Goal: Entertainment & Leisure: Consume media (video, audio)

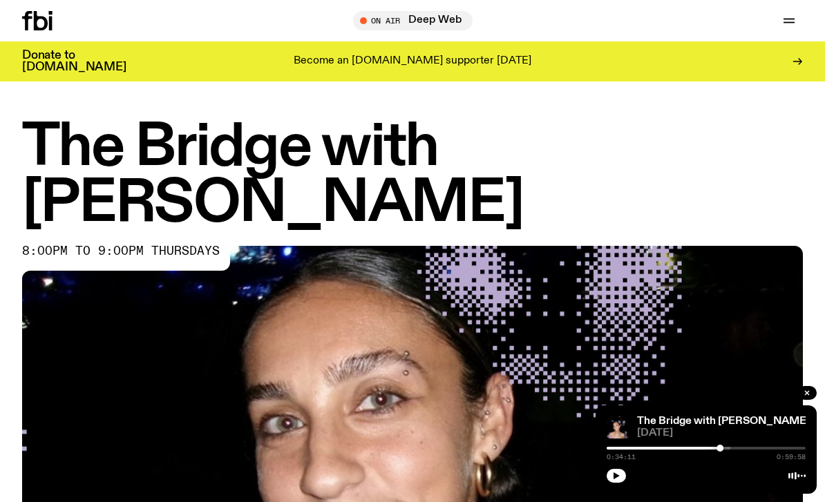
scroll to position [531, 0]
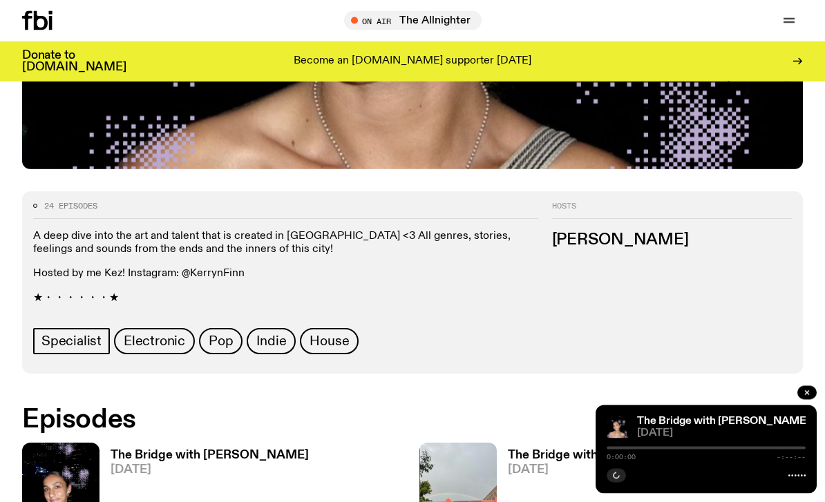
scroll to position [517, 0]
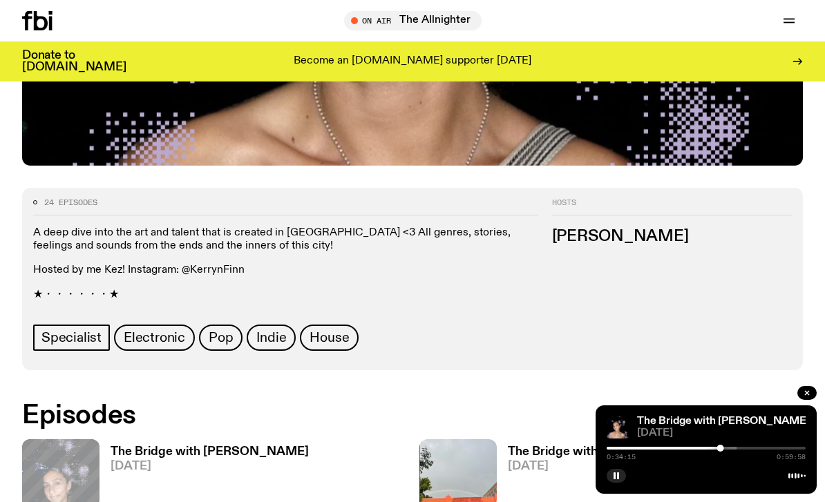
scroll to position [519, 0]
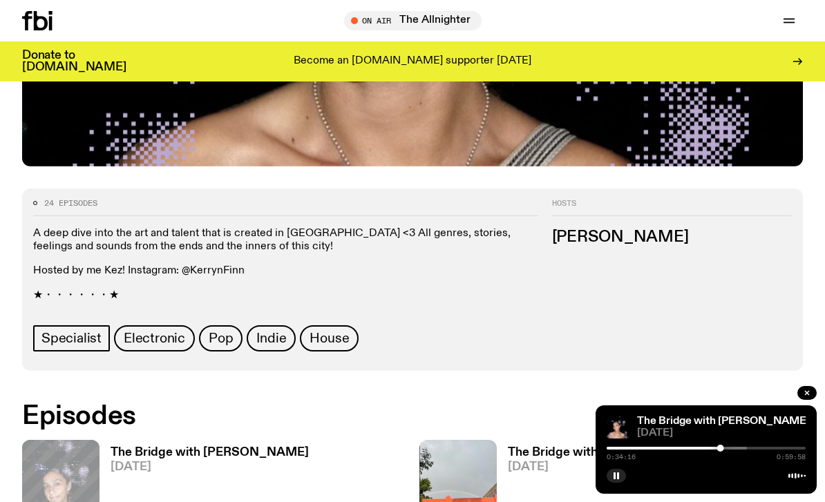
click at [609, 450] on div at bounding box center [621, 448] width 199 height 3
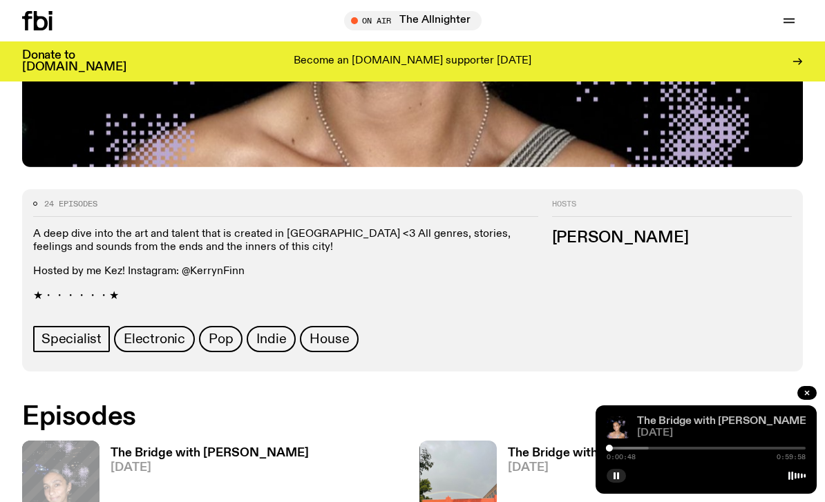
click at [729, 427] on link "The Bridge with [PERSON_NAME]" at bounding box center [723, 421] width 173 height 11
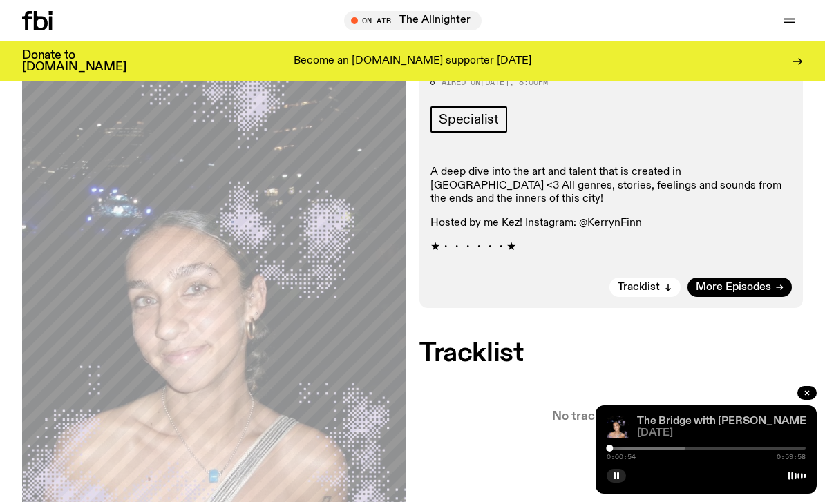
scroll to position [234, 0]
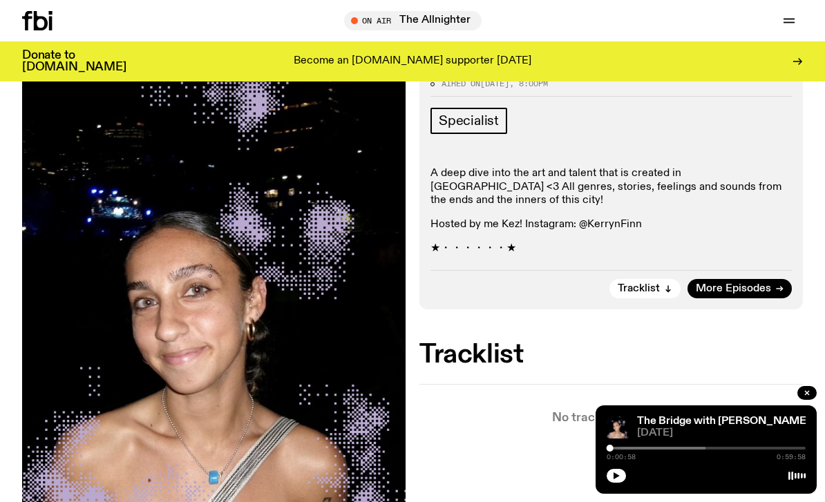
click at [616, 450] on div at bounding box center [605, 448] width 199 height 3
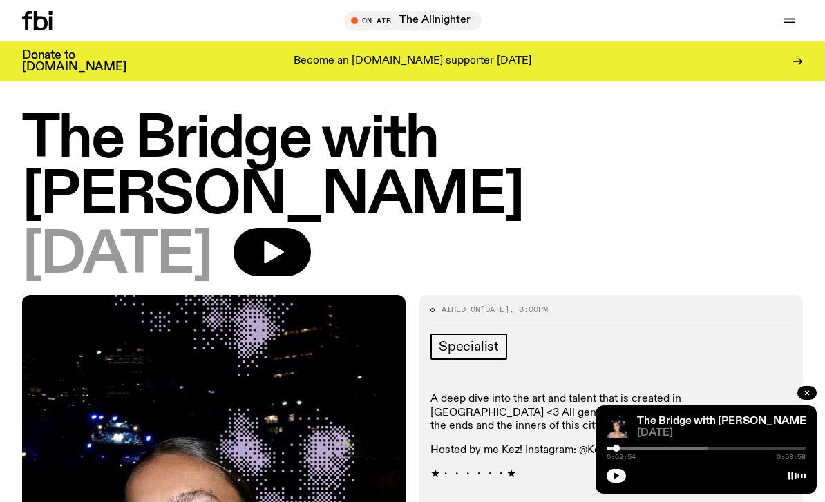
scroll to position [0, 0]
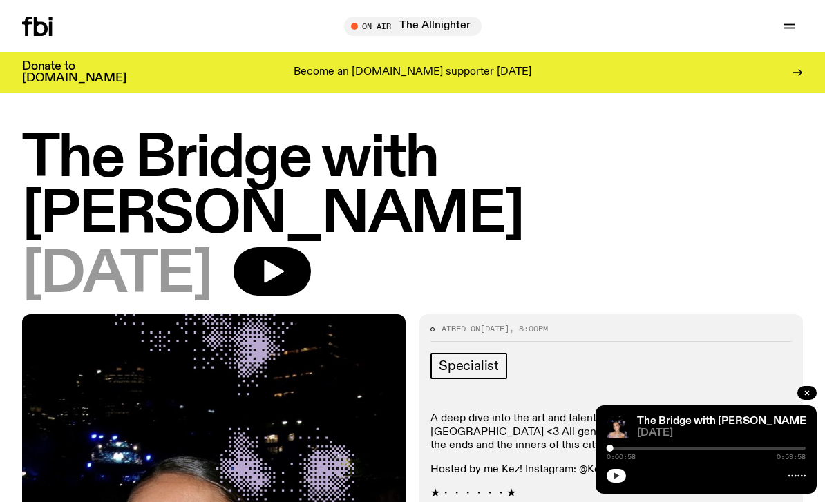
click at [615, 475] on icon "button" at bounding box center [617, 476] width 6 height 7
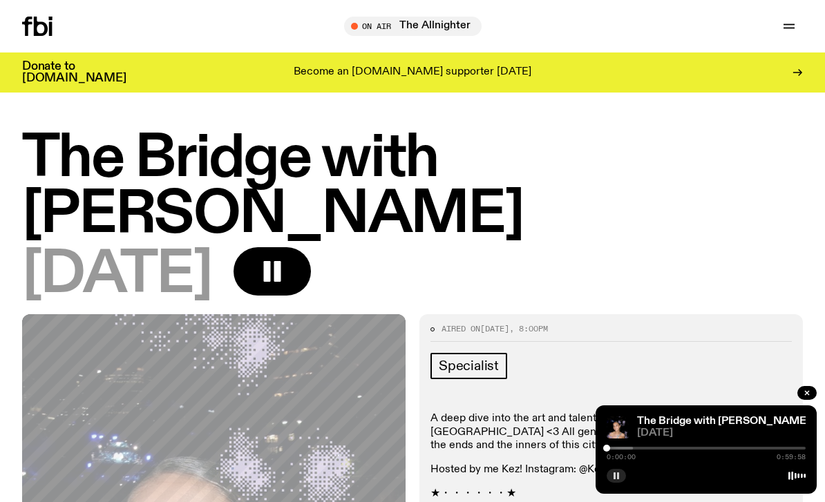
drag, startPoint x: 609, startPoint y: 445, endPoint x: 585, endPoint y: 456, distance: 26.6
